Goal: Communication & Community: Ask a question

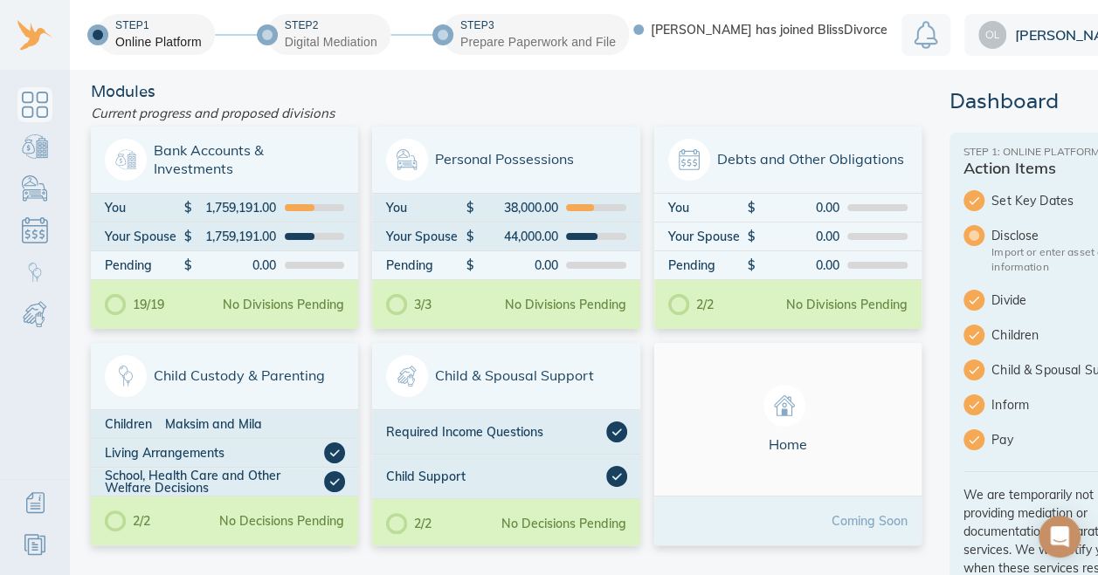
click at [1069, 536] on div "Open Intercom Messenger" at bounding box center [1059, 537] width 42 height 42
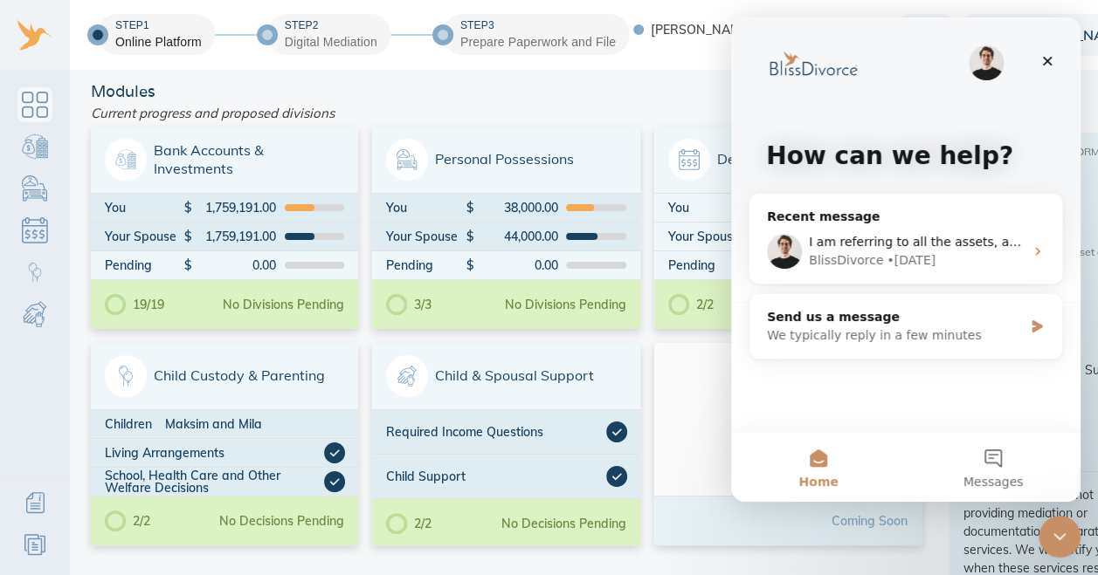
click at [950, 264] on div "BlissDivorce • 2d ago" at bounding box center [916, 260] width 215 height 18
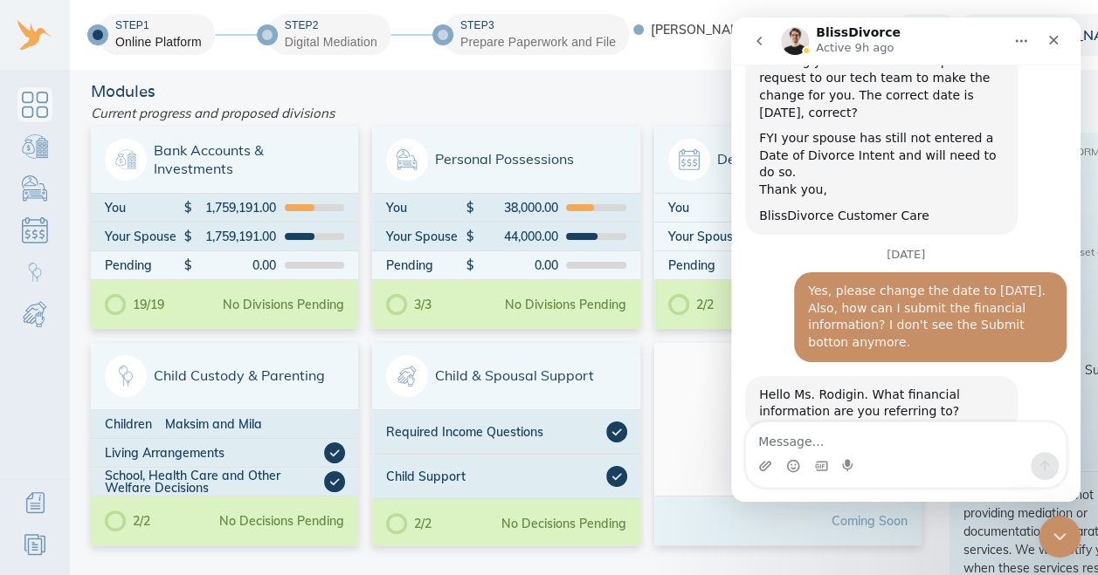
scroll to position [766, 0]
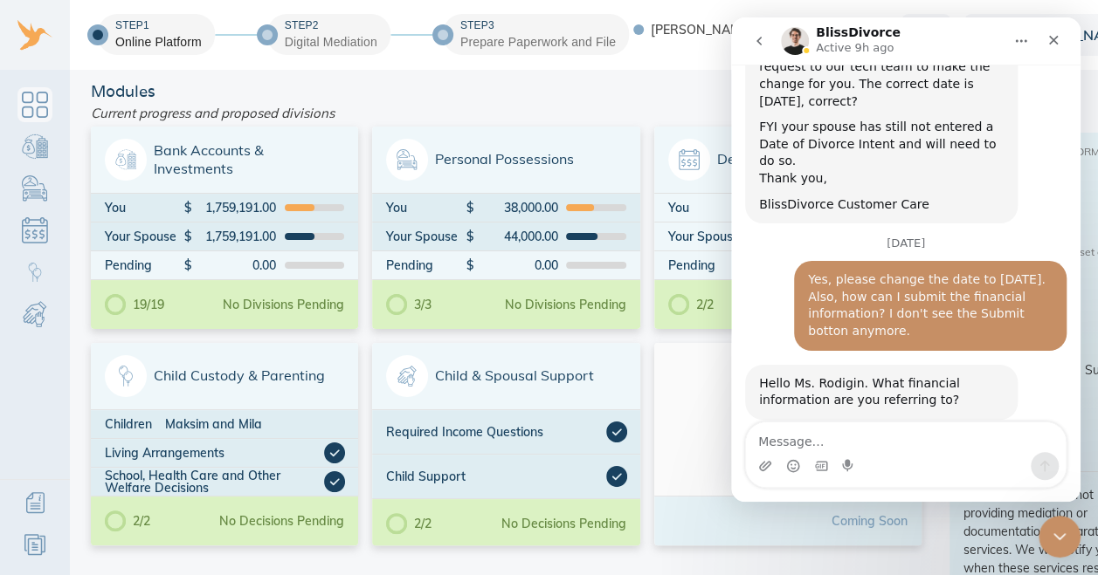
click at [759, 46] on icon "go back" at bounding box center [759, 41] width 14 height 14
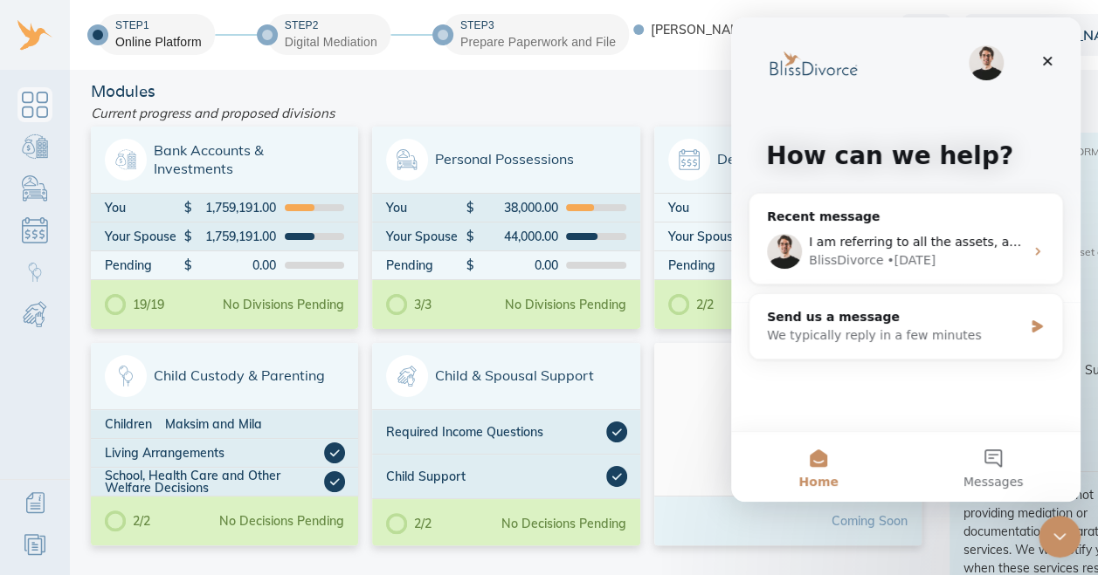
click at [823, 332] on div "We typically reply in a few minutes" at bounding box center [895, 336] width 256 height 18
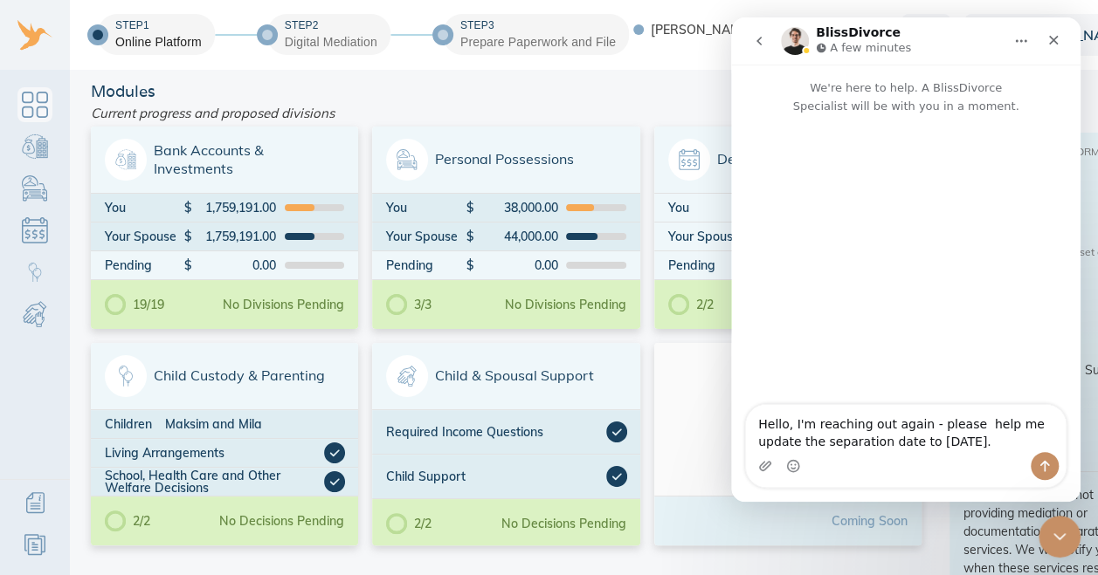
type textarea "Hello, I'm reaching out again - please help me update the separation date to 10…"
click at [961, 435] on textarea "Hello, I'm reaching out again - please help me update the separation date to 10…" at bounding box center [906, 428] width 320 height 47
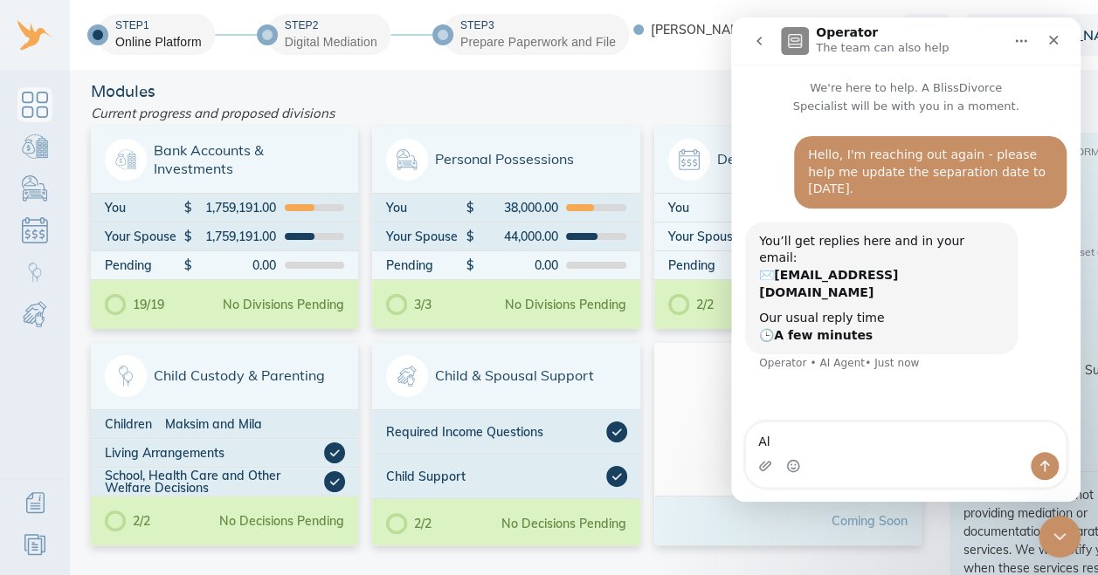
type textarea "A"
type textarea "Also, after the date is updated, will I be able to move to the mediation step?"
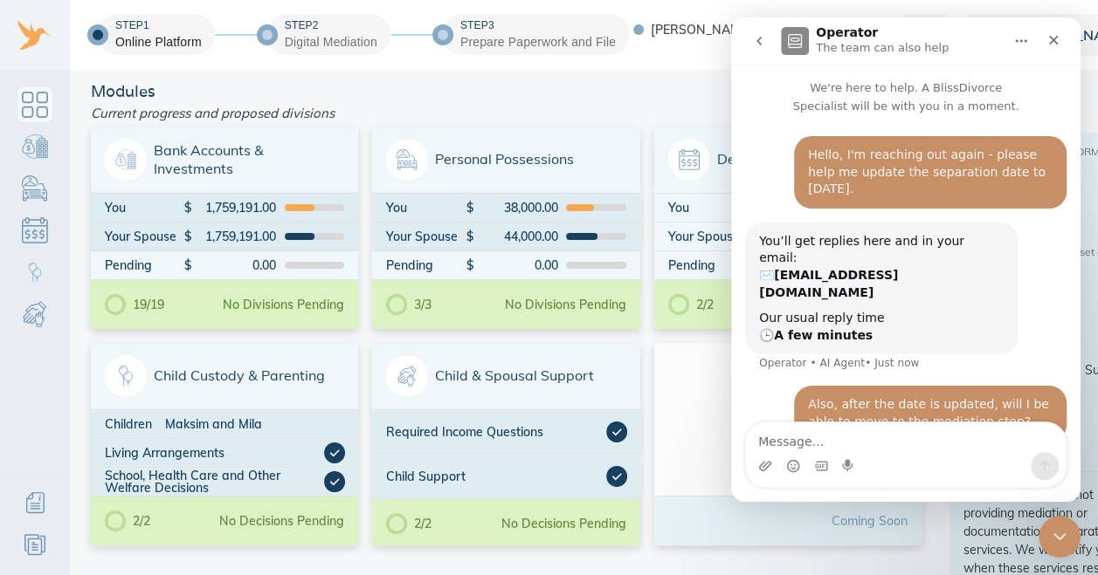
click at [761, 38] on icon "go back" at bounding box center [759, 41] width 14 height 14
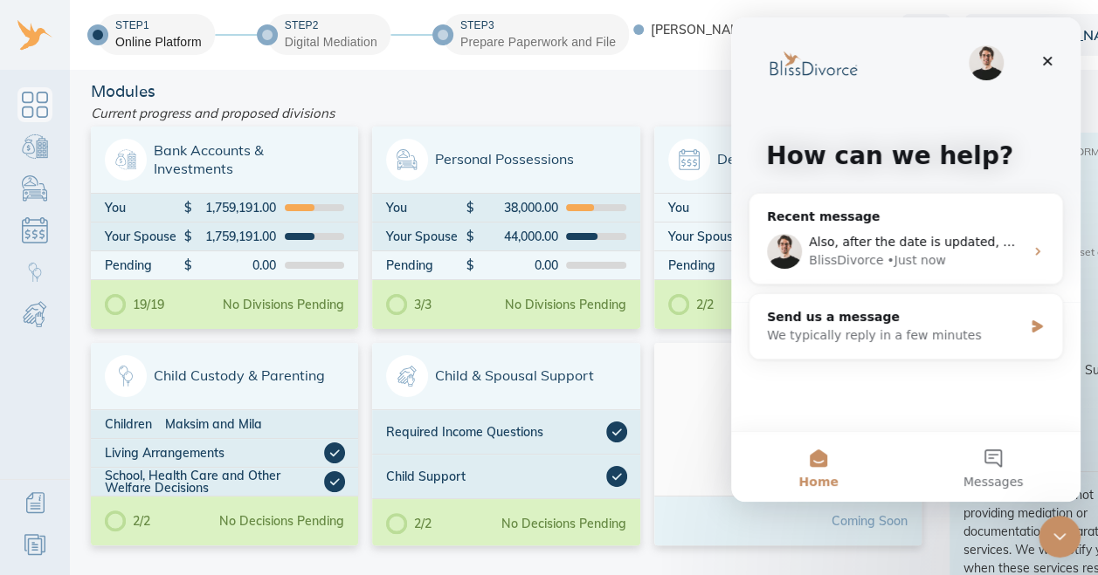
click at [1044, 60] on icon "Close" at bounding box center [1047, 61] width 14 height 14
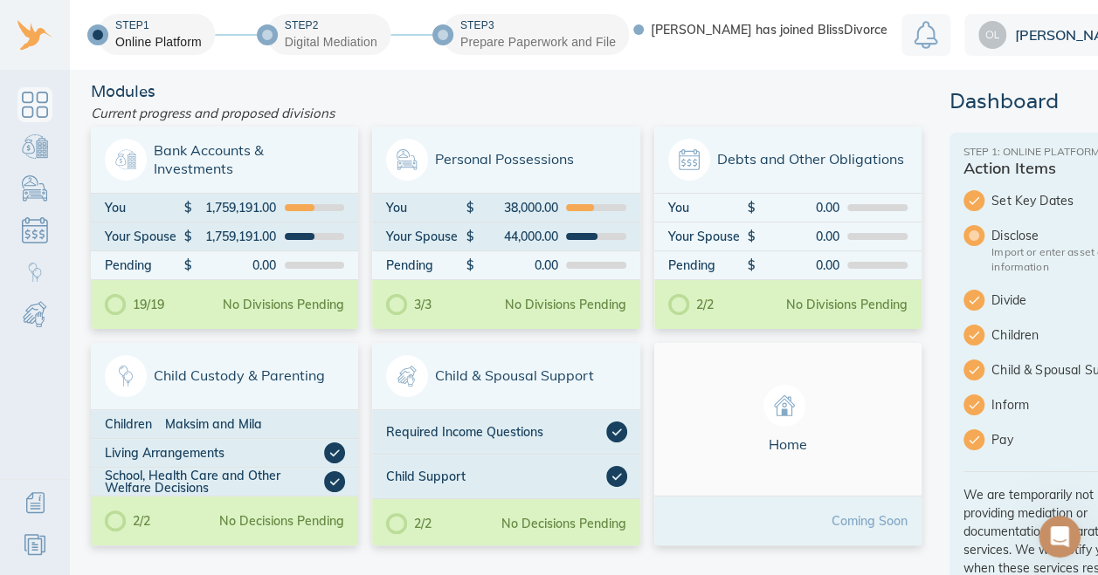
click at [1020, 26] on div "[PERSON_NAME]" at bounding box center [1057, 35] width 187 height 42
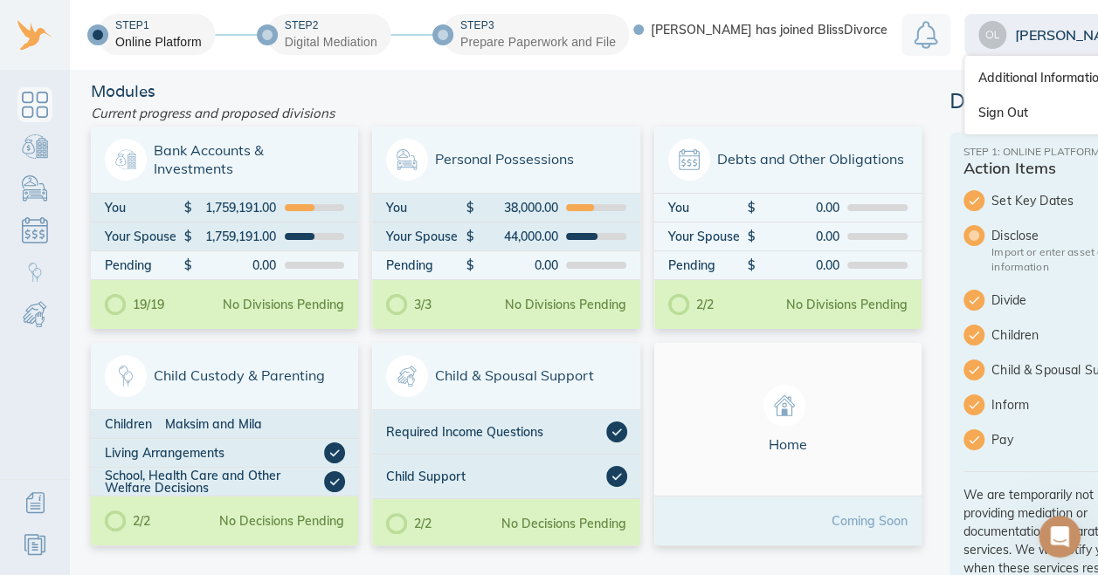
click at [1013, 110] on link "Sign Out" at bounding box center [1057, 112] width 187 height 35
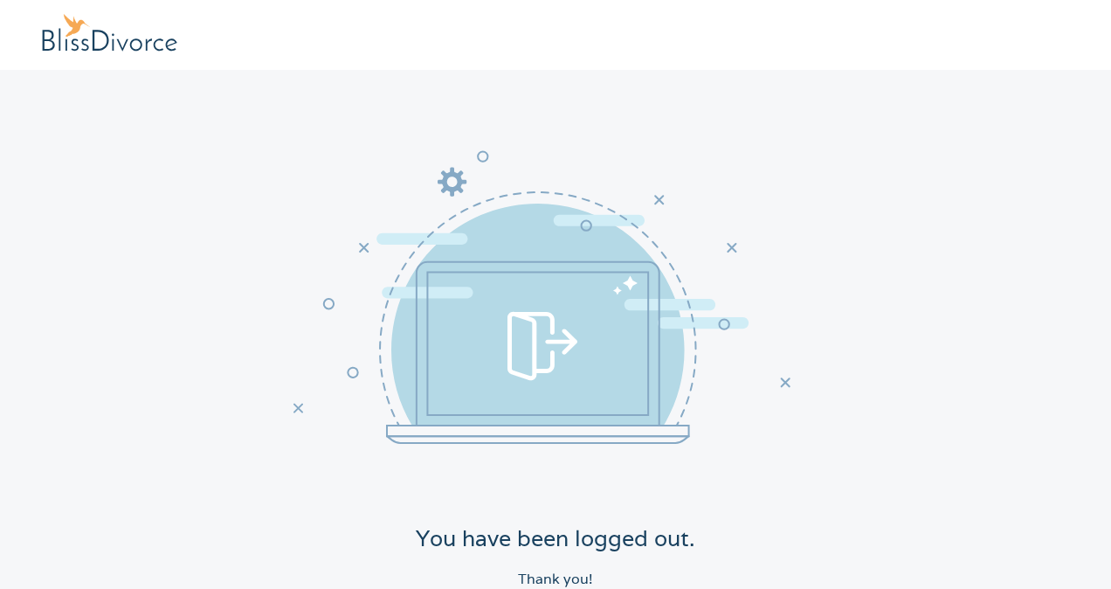
click at [100, 35] on link at bounding box center [117, 35] width 151 height 42
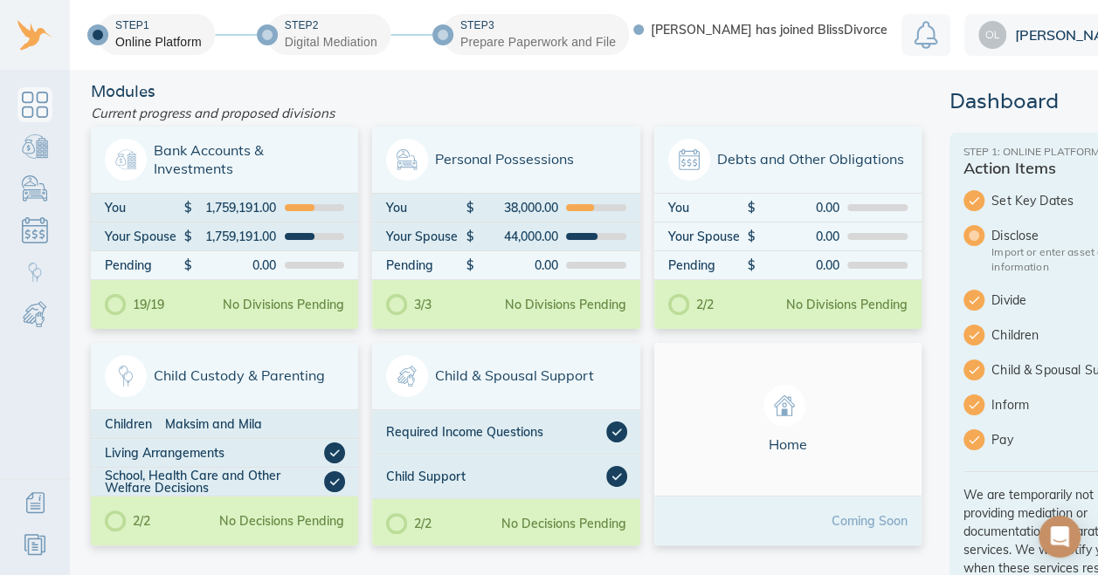
click at [1035, 199] on span "Set Key Dates" at bounding box center [1068, 200] width 154 height 17
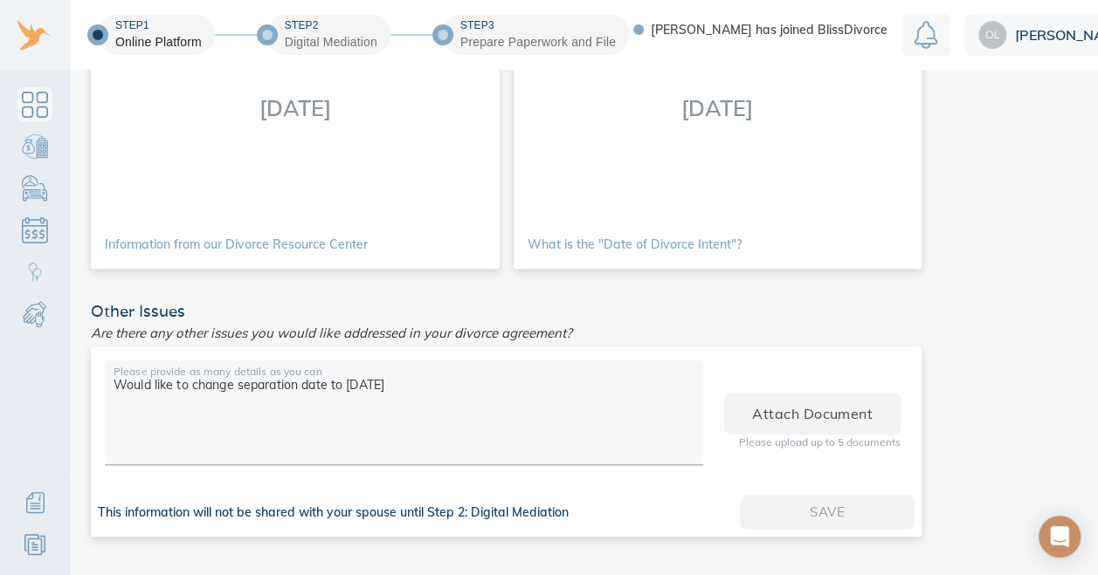
scroll to position [13, 0]
click at [1021, 31] on div "[PERSON_NAME]" at bounding box center [1057, 35] width 187 height 42
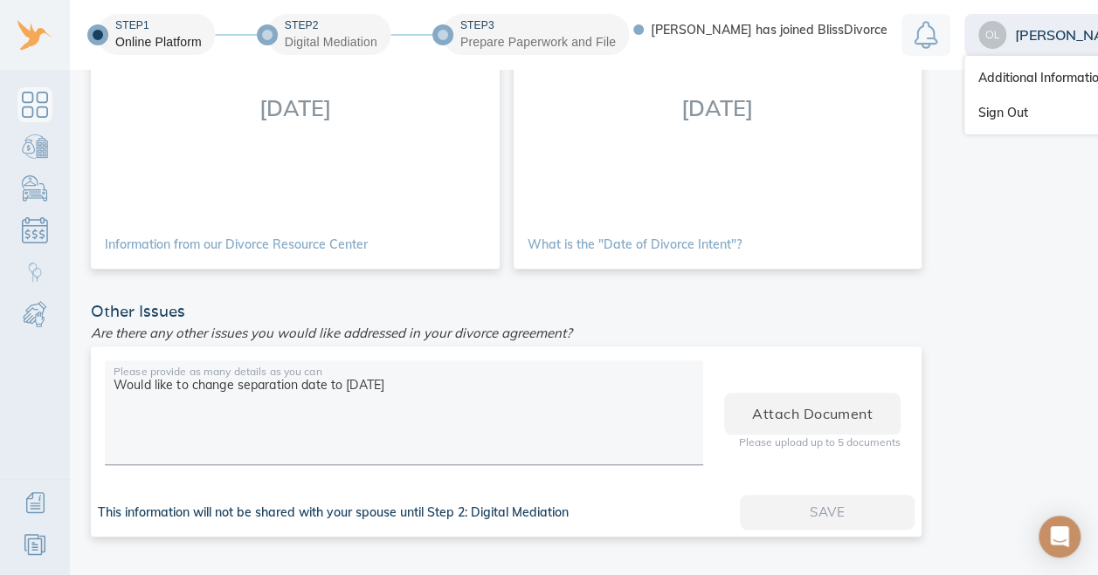
click at [999, 96] on link "Sign Out" at bounding box center [1057, 112] width 187 height 35
